Goal: Task Accomplishment & Management: Use online tool/utility

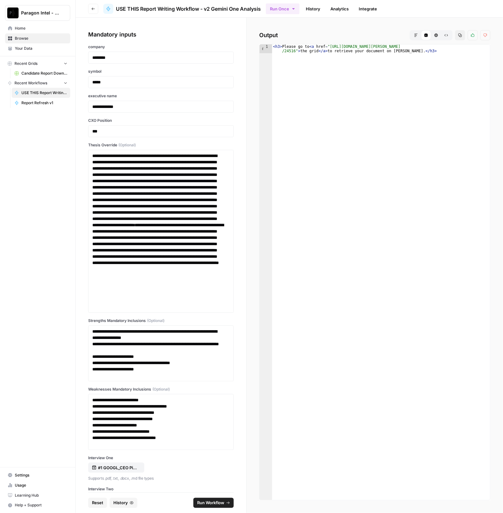
click at [419, 37] on button "Markdown" at bounding box center [416, 35] width 10 height 10
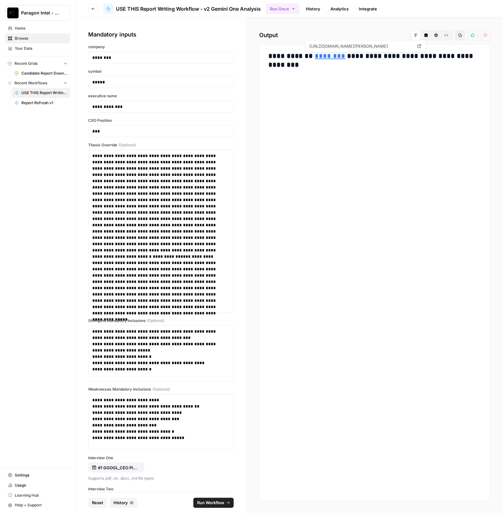
click at [331, 59] on link "********" at bounding box center [330, 56] width 31 height 7
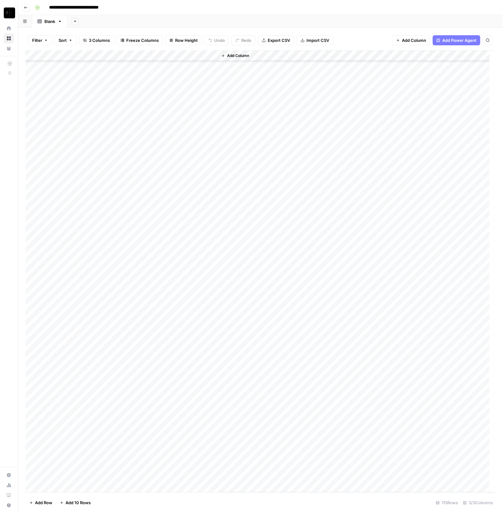
scroll to position [788, 0]
